Goal: Task Accomplishment & Management: Manage account settings

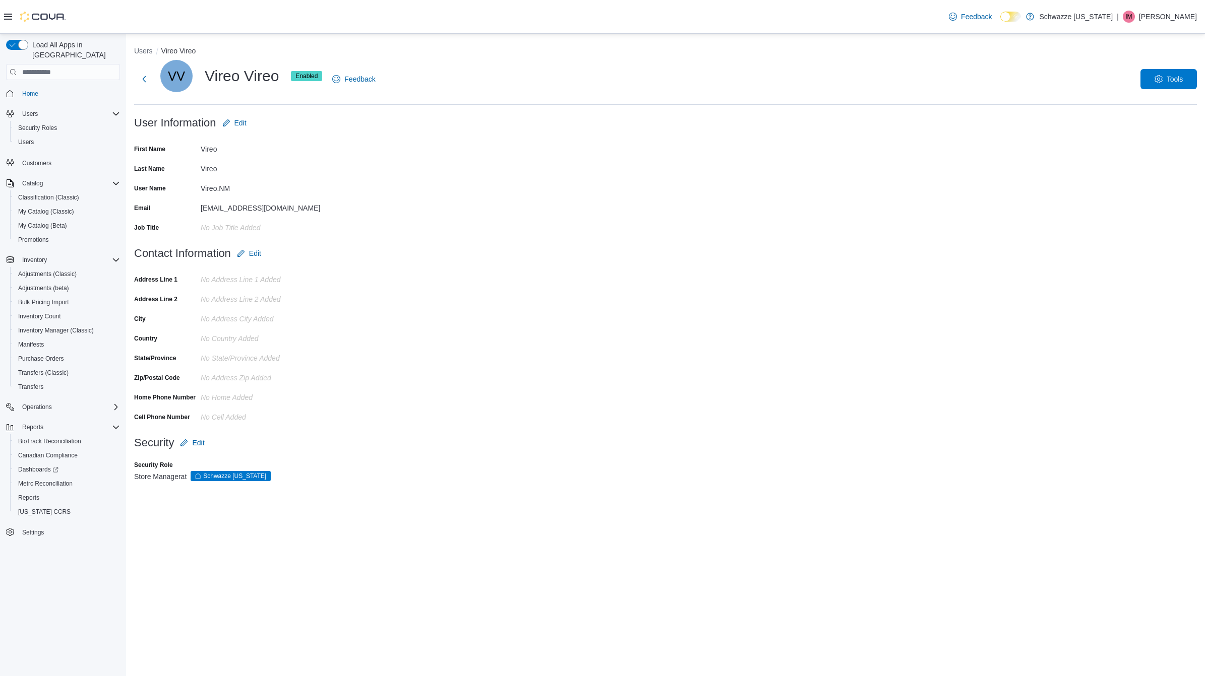
click at [1175, 16] on p "Ian Morrisey" at bounding box center [1168, 17] width 58 height 12
click at [1133, 105] on span "Sign Out" at bounding box center [1131, 104] width 27 height 10
